Goal: Information Seeking & Learning: Learn about a topic

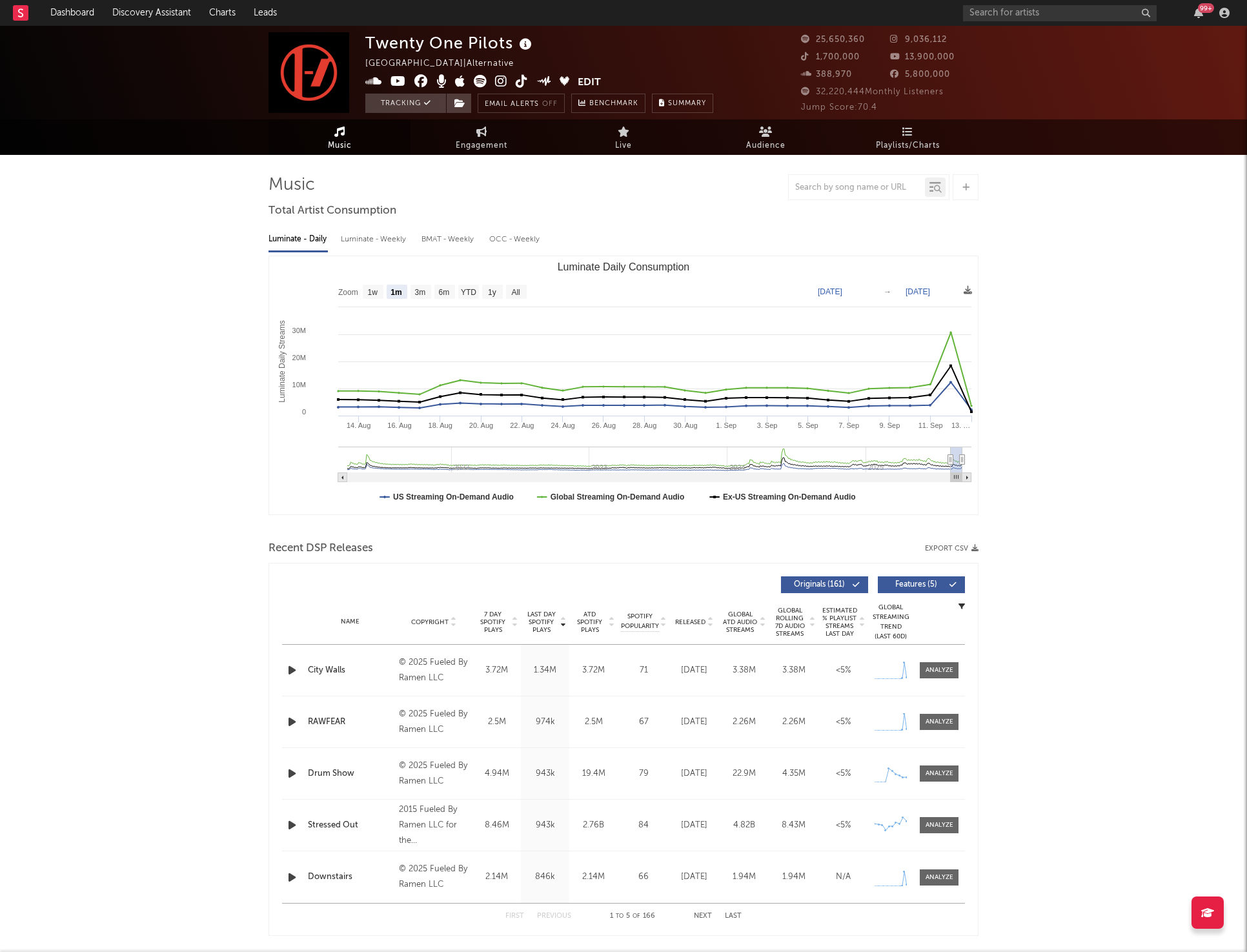
select select "1m"
click at [1043, 12] on input "text" at bounding box center [1060, 13] width 194 height 16
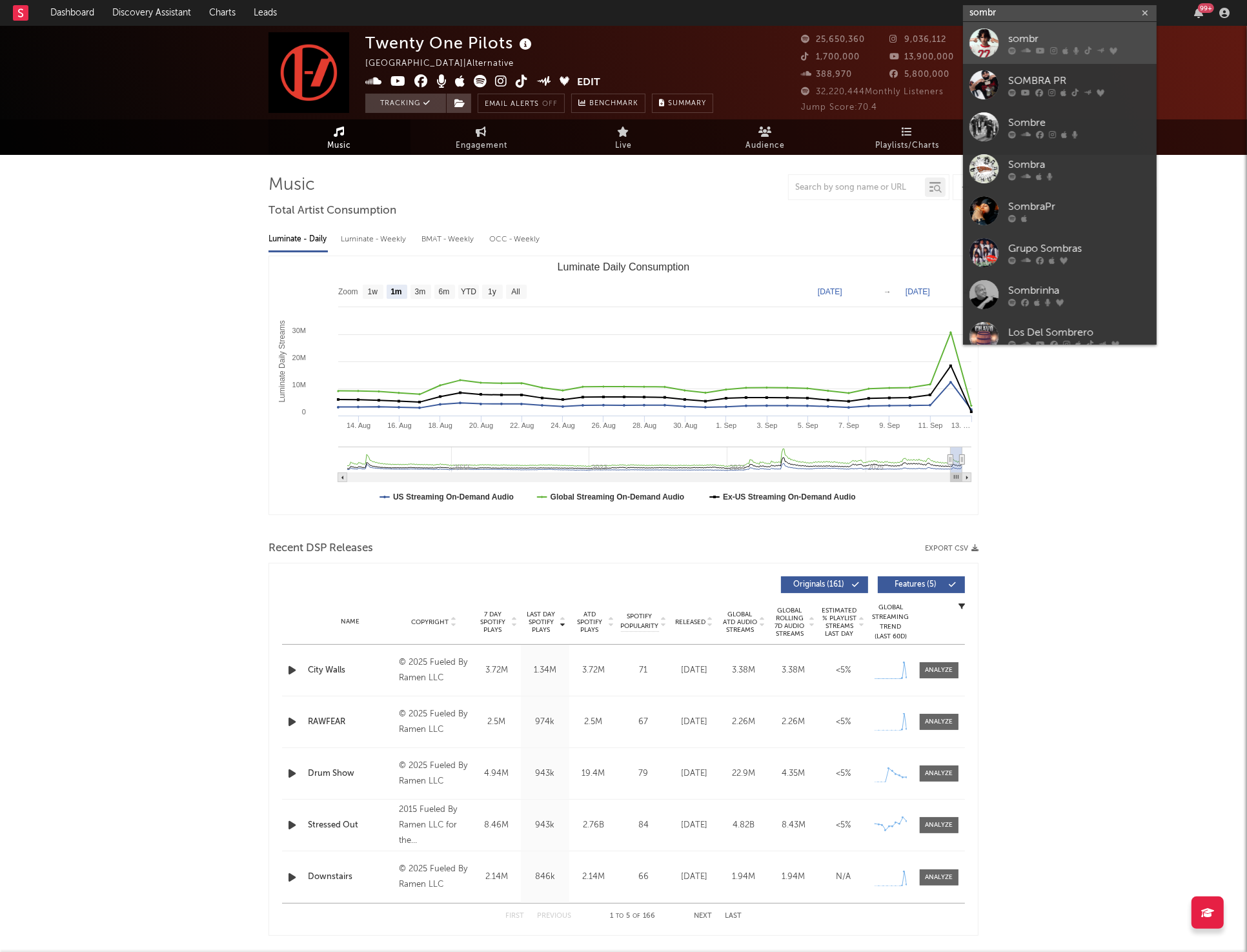
type input "sombr"
click at [1012, 37] on div "sombr" at bounding box center [1079, 39] width 142 height 16
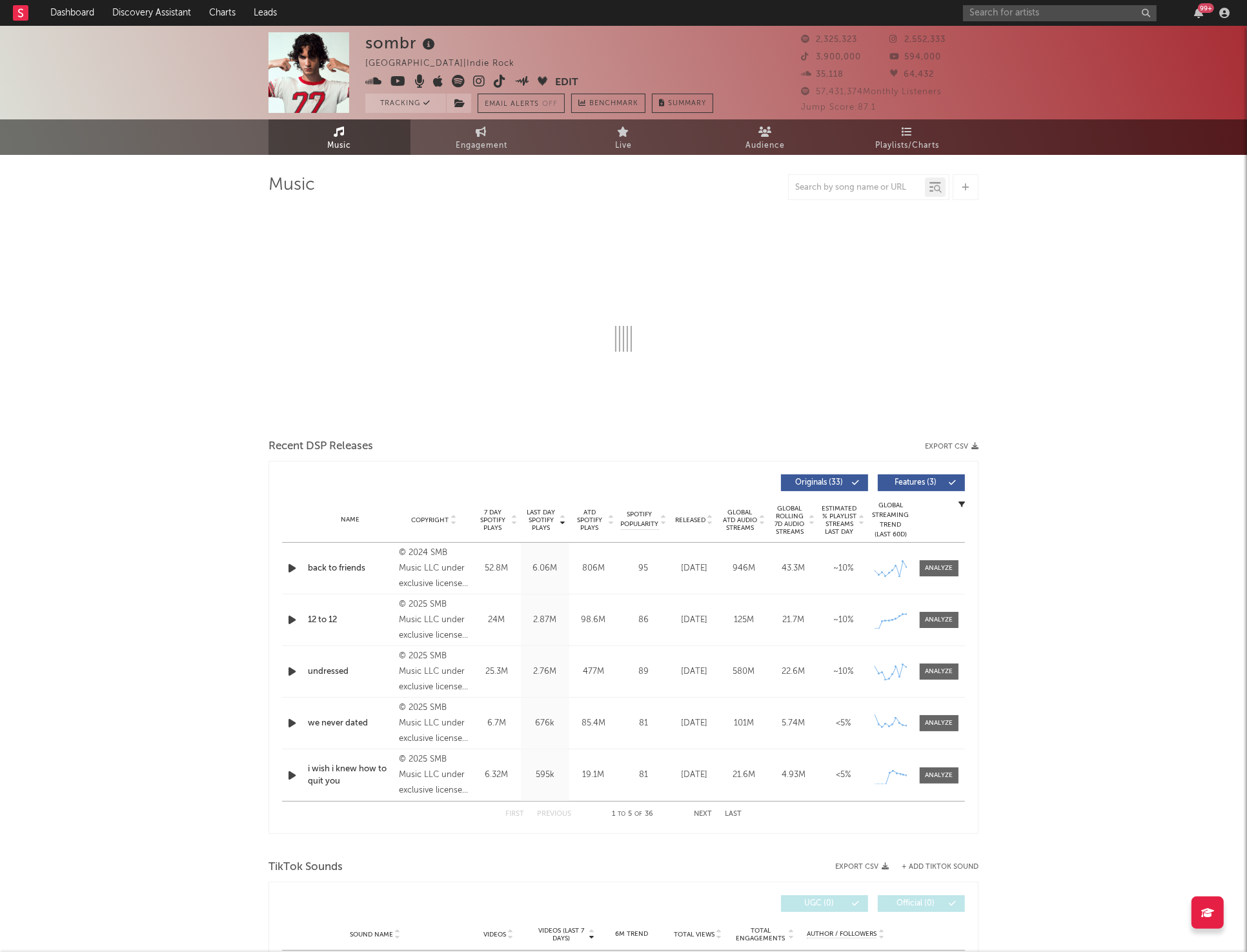
select select "6m"
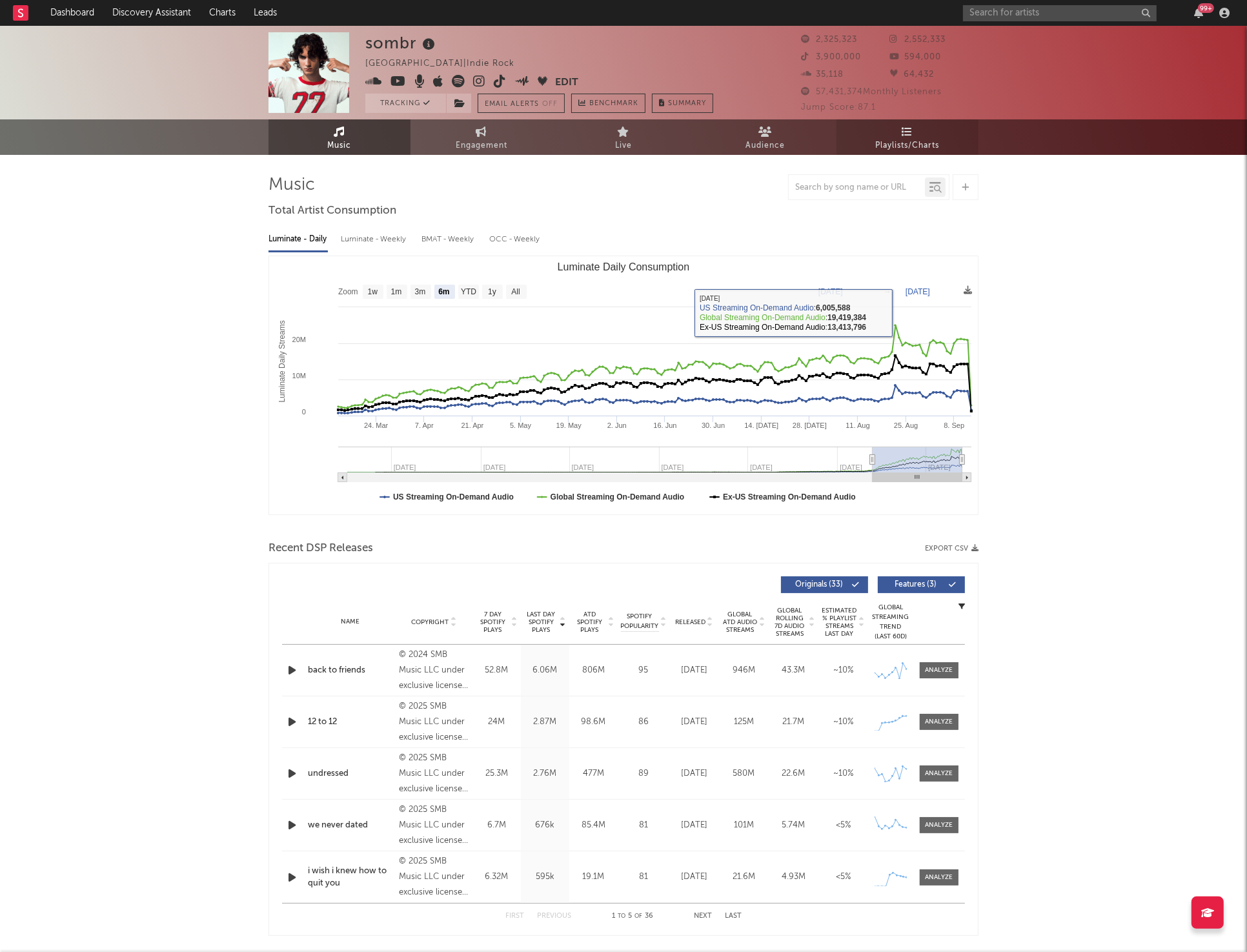
click at [916, 146] on span "Playlists/Charts" at bounding box center [908, 146] width 64 height 16
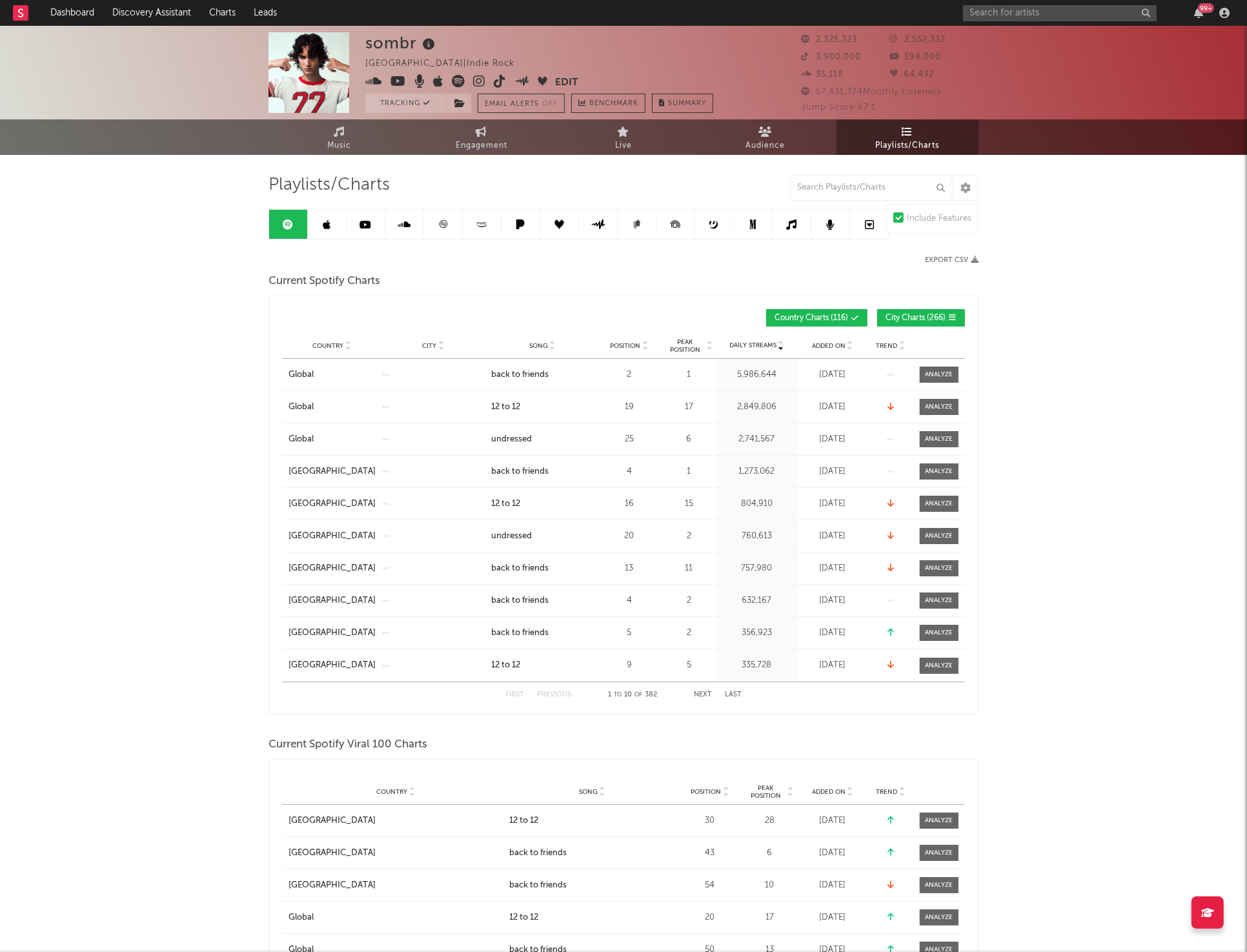
click at [864, 194] on input "text" at bounding box center [871, 188] width 162 height 26
click at [828, 345] on span "Added On" at bounding box center [829, 346] width 34 height 8
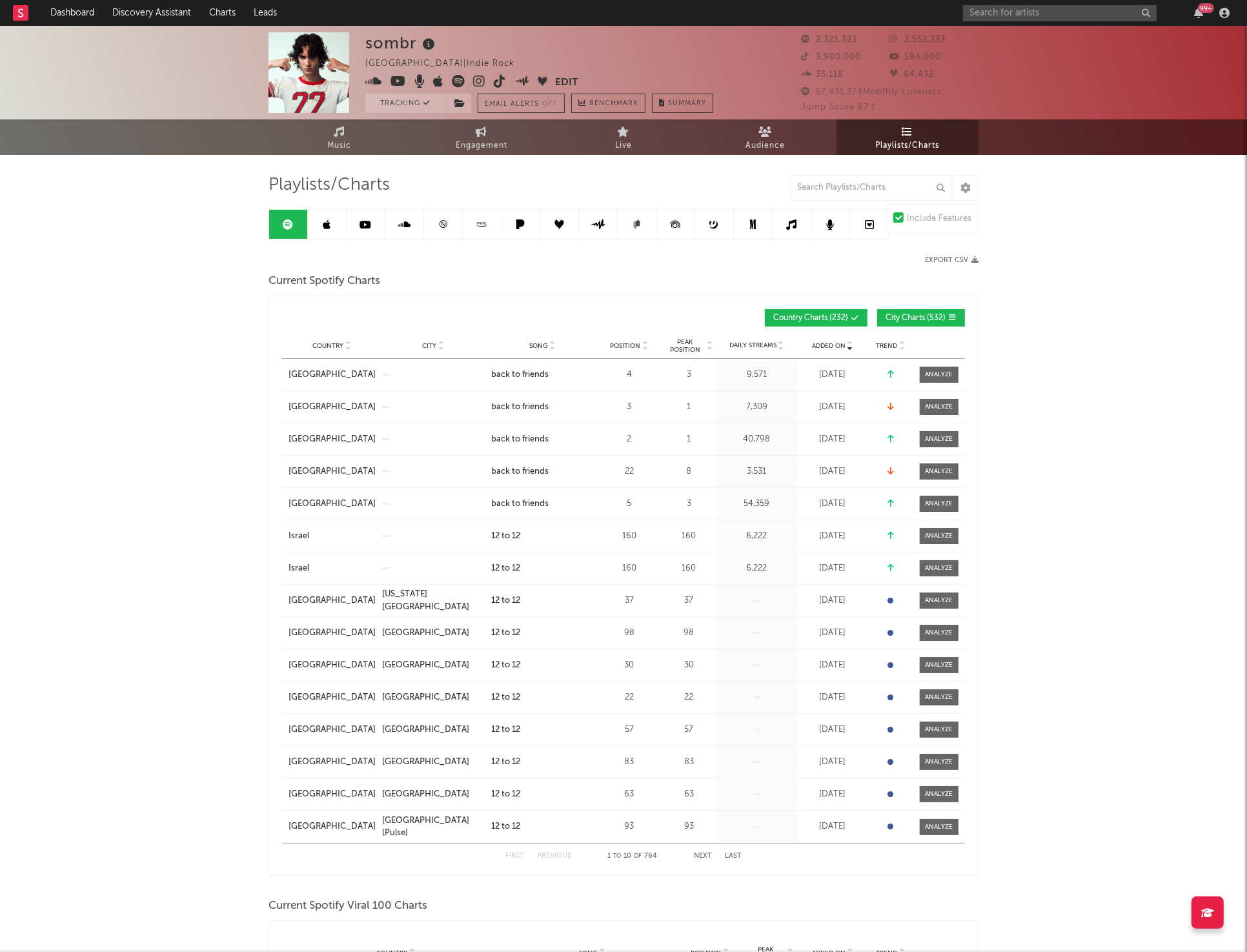
click at [828, 345] on span "Added On" at bounding box center [829, 346] width 34 height 8
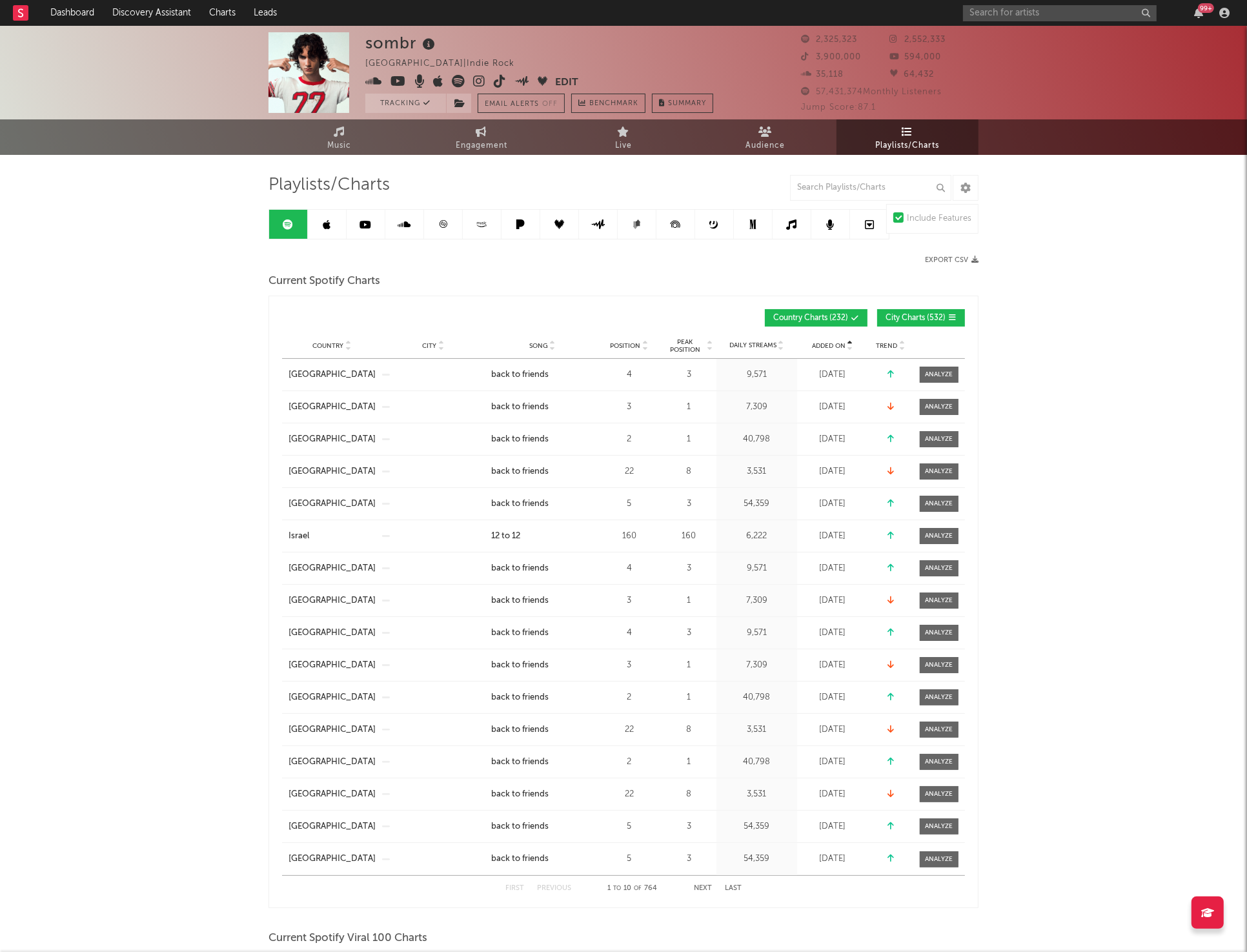
click at [828, 345] on span "Added On" at bounding box center [829, 346] width 34 height 8
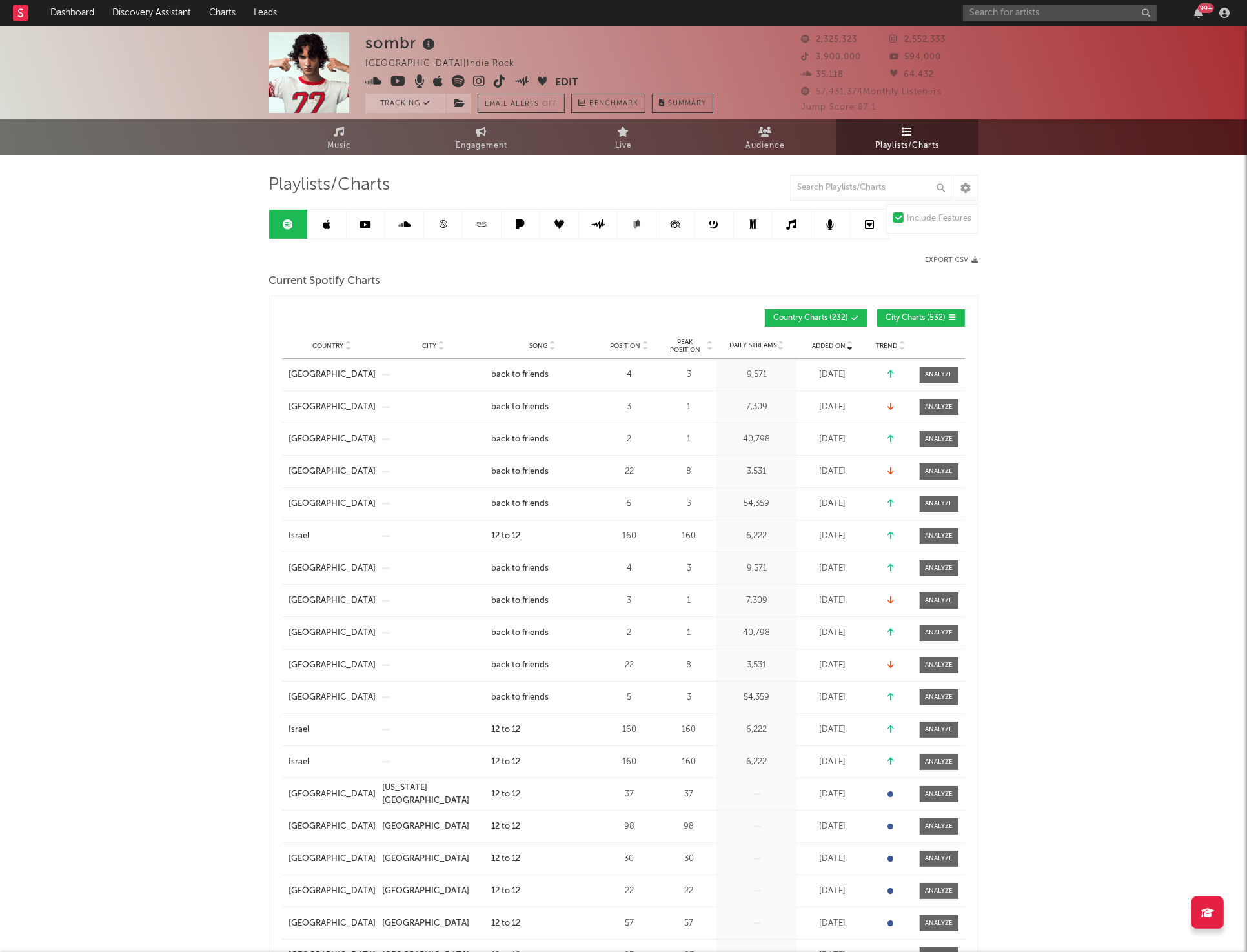
click at [828, 345] on span "Added On" at bounding box center [829, 346] width 34 height 8
click at [829, 346] on span "Added On" at bounding box center [829, 346] width 34 height 8
click at [831, 185] on input "text" at bounding box center [871, 188] width 162 height 26
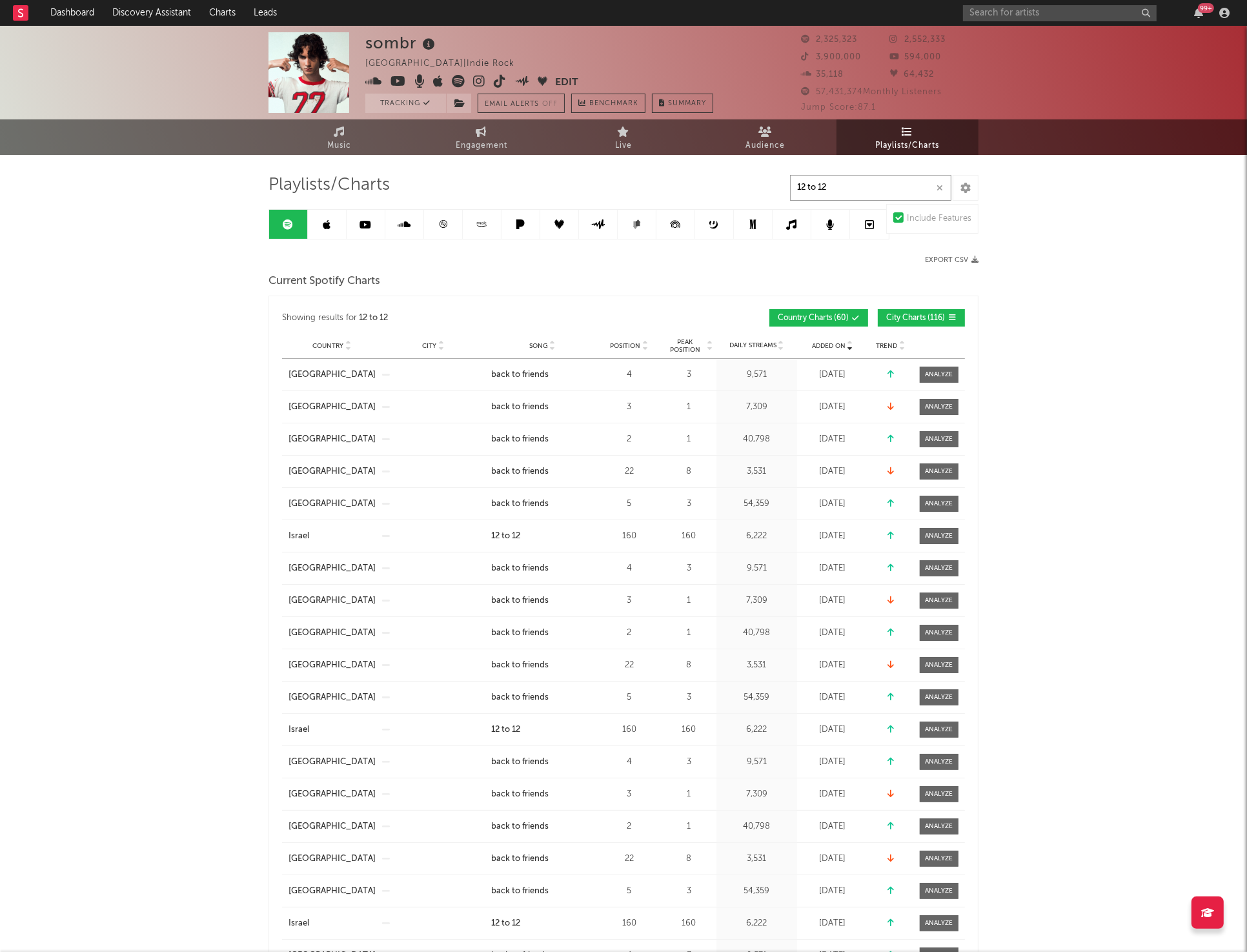
click at [840, 188] on input "12 to 12" at bounding box center [871, 188] width 162 height 26
click at [852, 186] on input "12 to 12" at bounding box center [871, 188] width 162 height 26
type input "1"
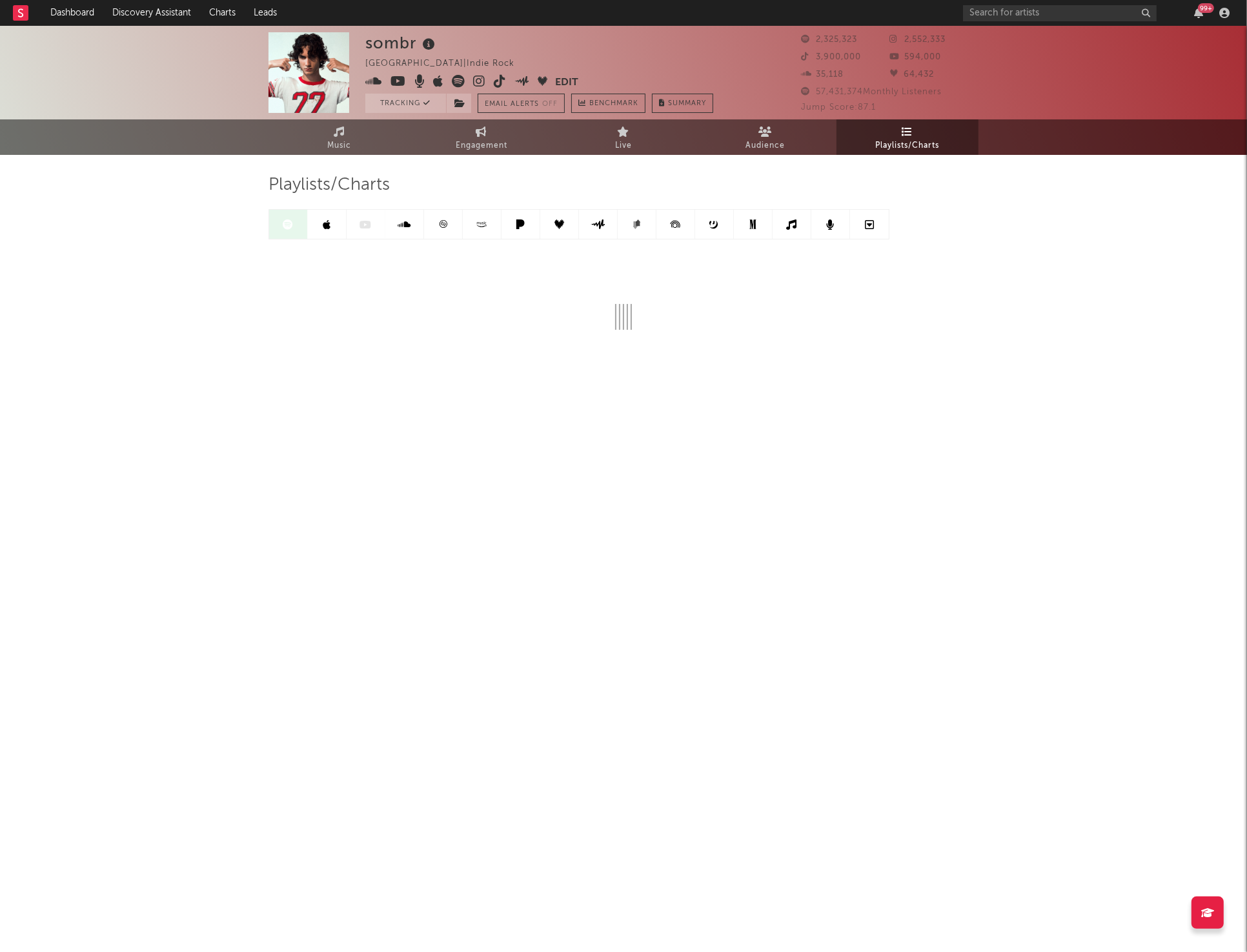
click at [754, 202] on div "Playlists/Charts" at bounding box center [623, 252] width 710 height 156
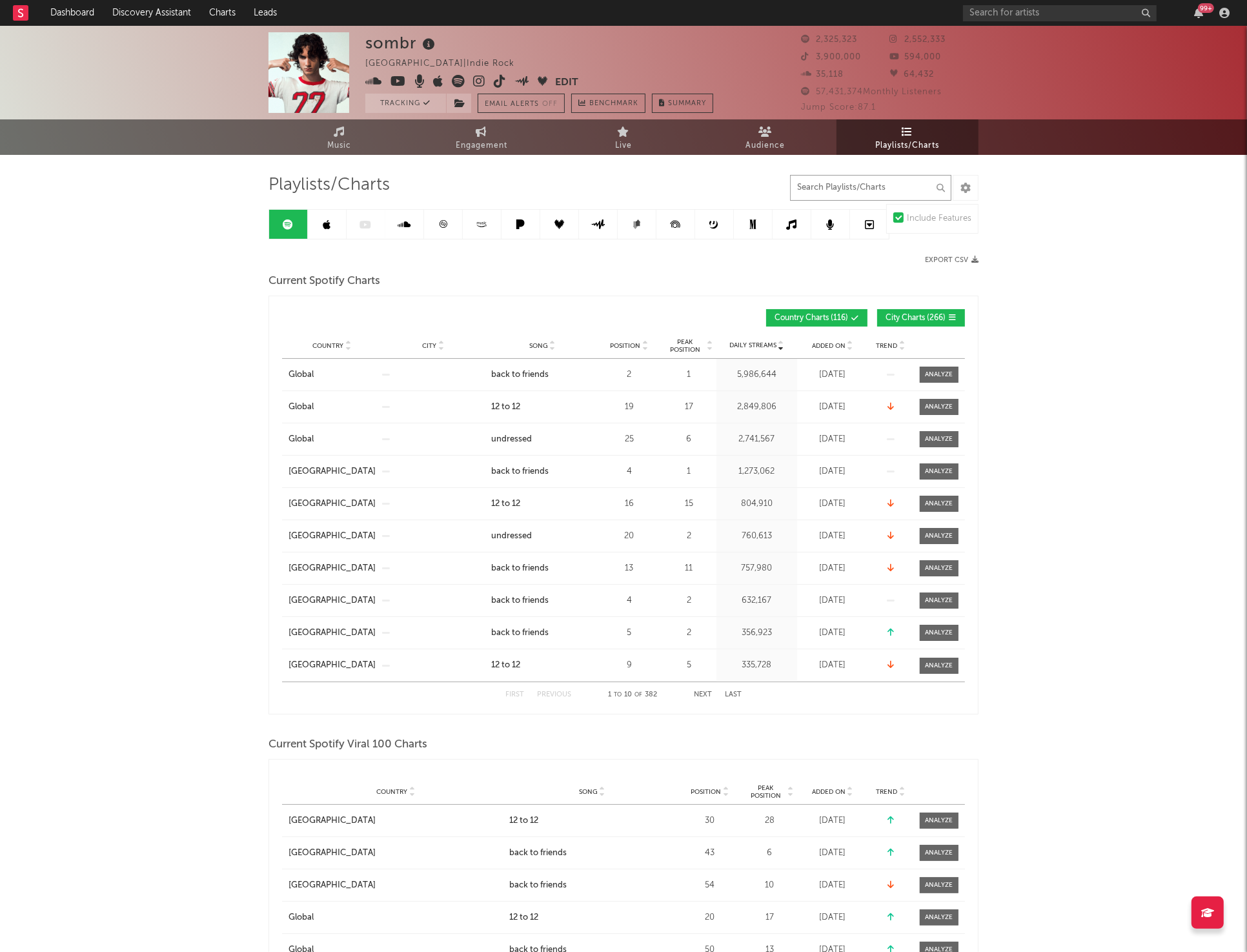
click at [847, 188] on input "text" at bounding box center [871, 188] width 162 height 26
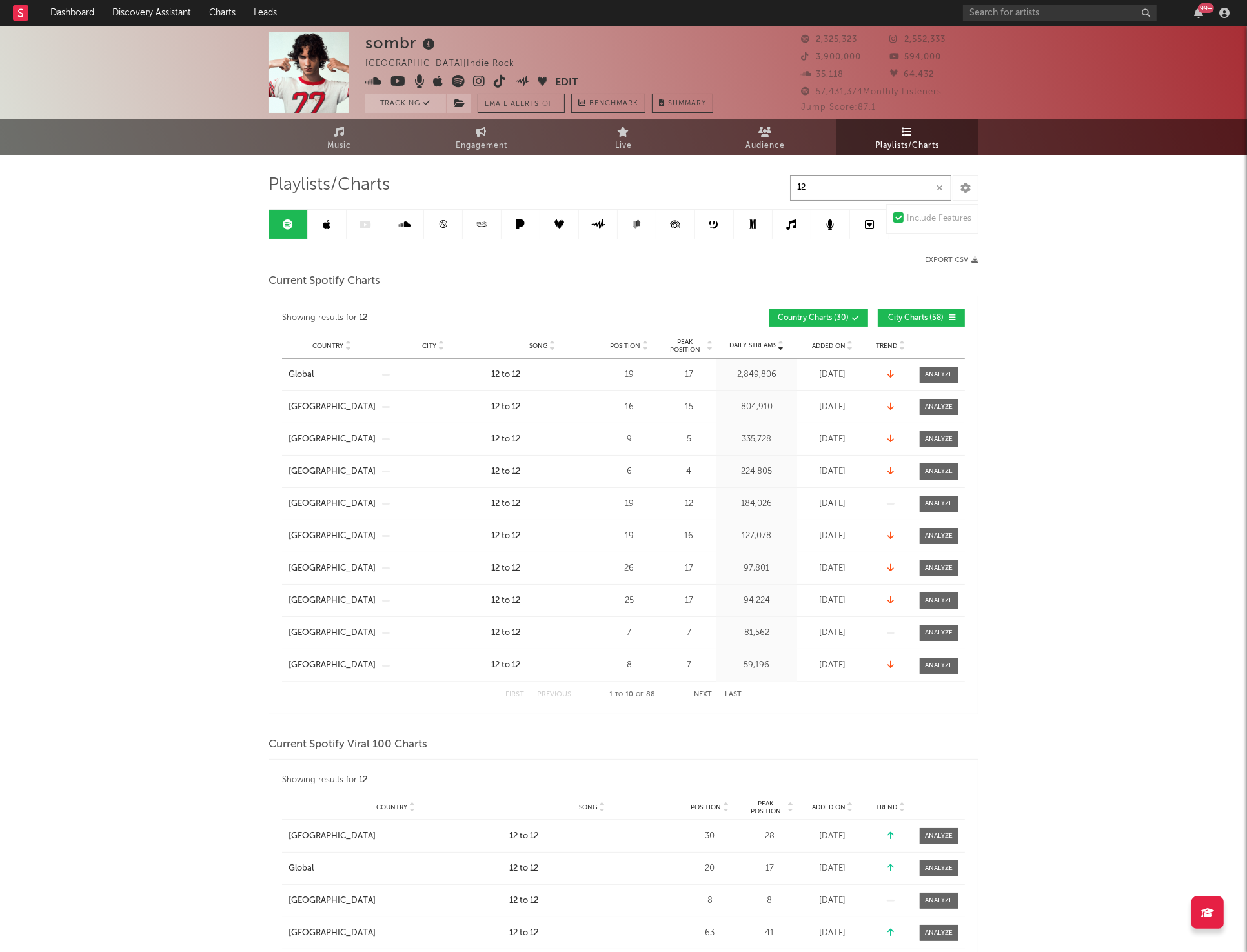
type input "12"
click at [823, 349] on div "Added On" at bounding box center [833, 345] width 65 height 10
